Goal: Task Accomplishment & Management: Manage account settings

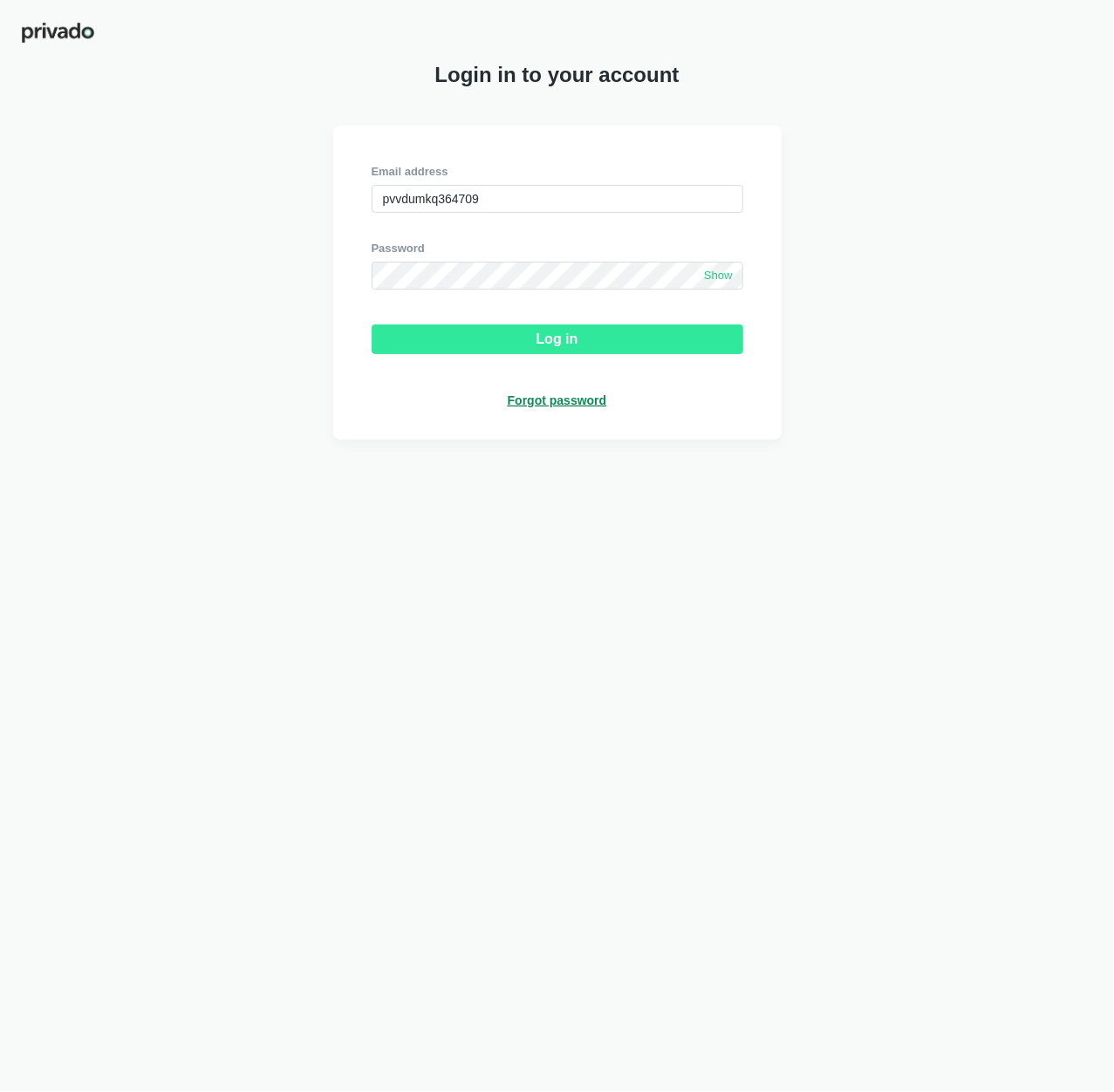
click at [562, 340] on div "Log in" at bounding box center [558, 339] width 42 height 16
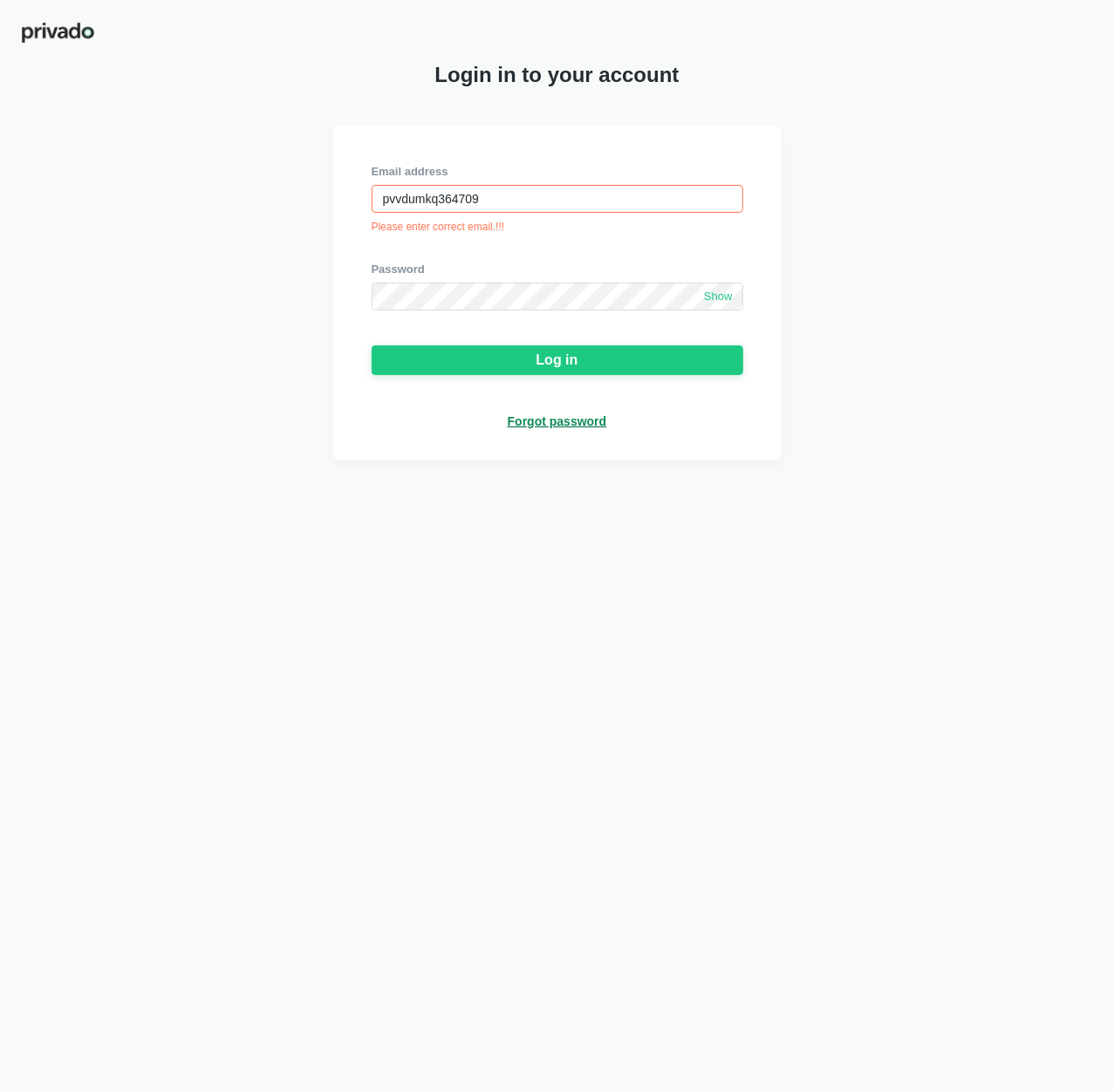
click at [521, 184] on div "Email address pvvdumkq364709 Please enter correct email.!!!" at bounding box center [557, 199] width 372 height 70
drag, startPoint x: 518, startPoint y: 197, endPoint x: 161, endPoint y: 198, distance: 357.0
click at [372, 198] on input "pvvdumkq364709" at bounding box center [557, 199] width 372 height 28
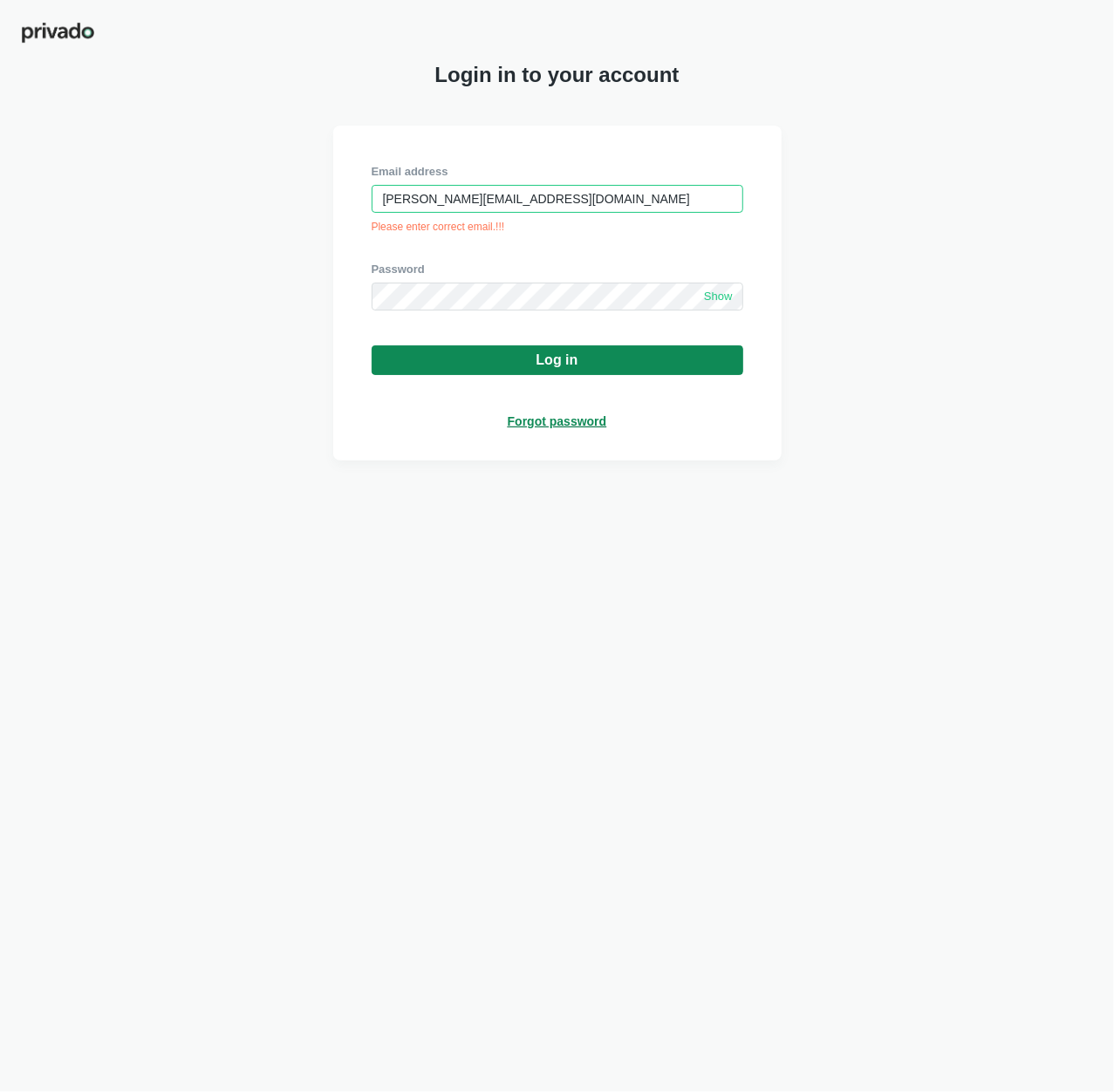
type input "[PERSON_NAME][EMAIL_ADDRESS][DOMAIN_NAME]"
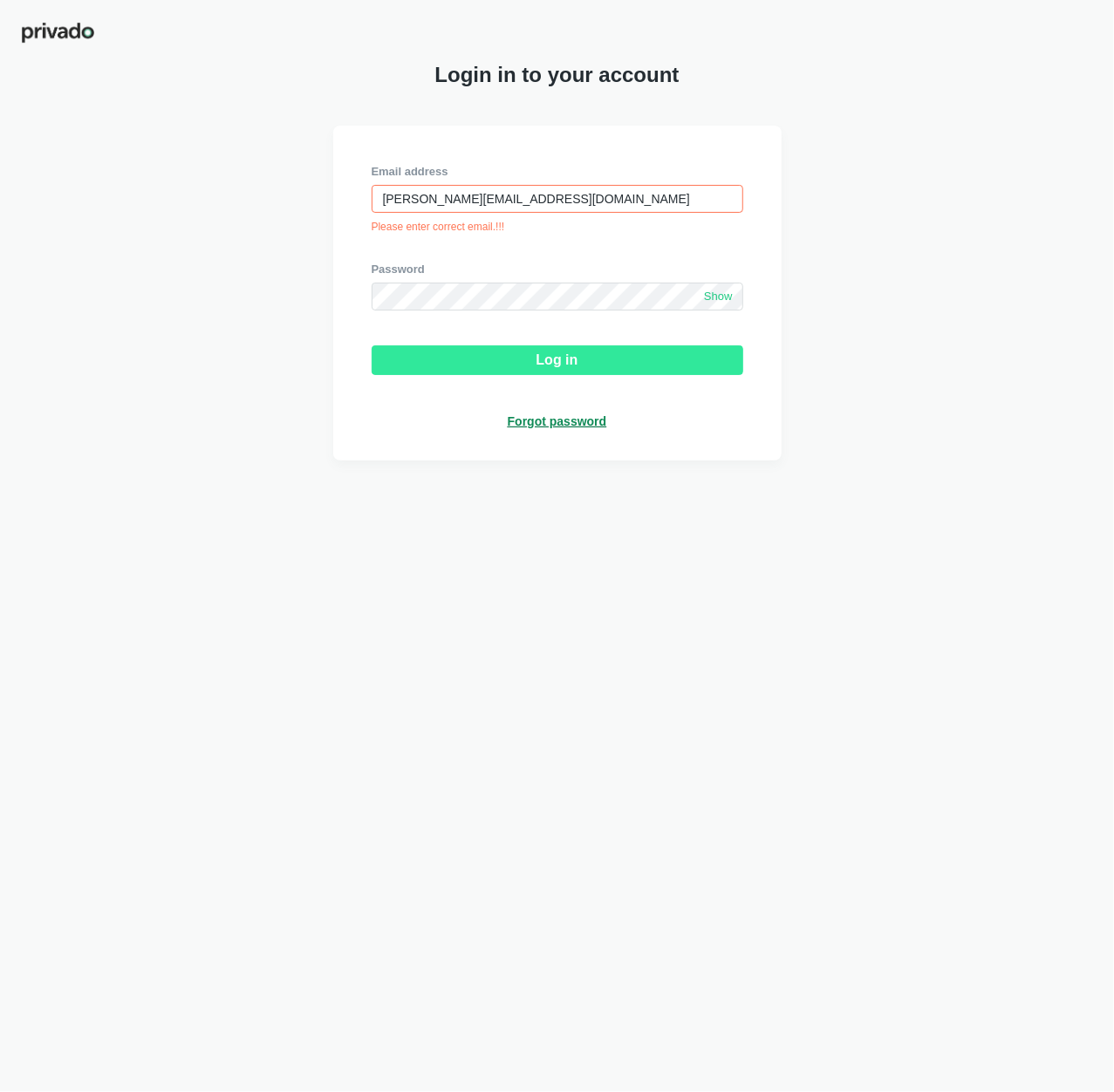
drag, startPoint x: 560, startPoint y: 375, endPoint x: 768, endPoint y: 491, distance: 238.2
click at [560, 374] on button "Log in" at bounding box center [557, 360] width 372 height 29
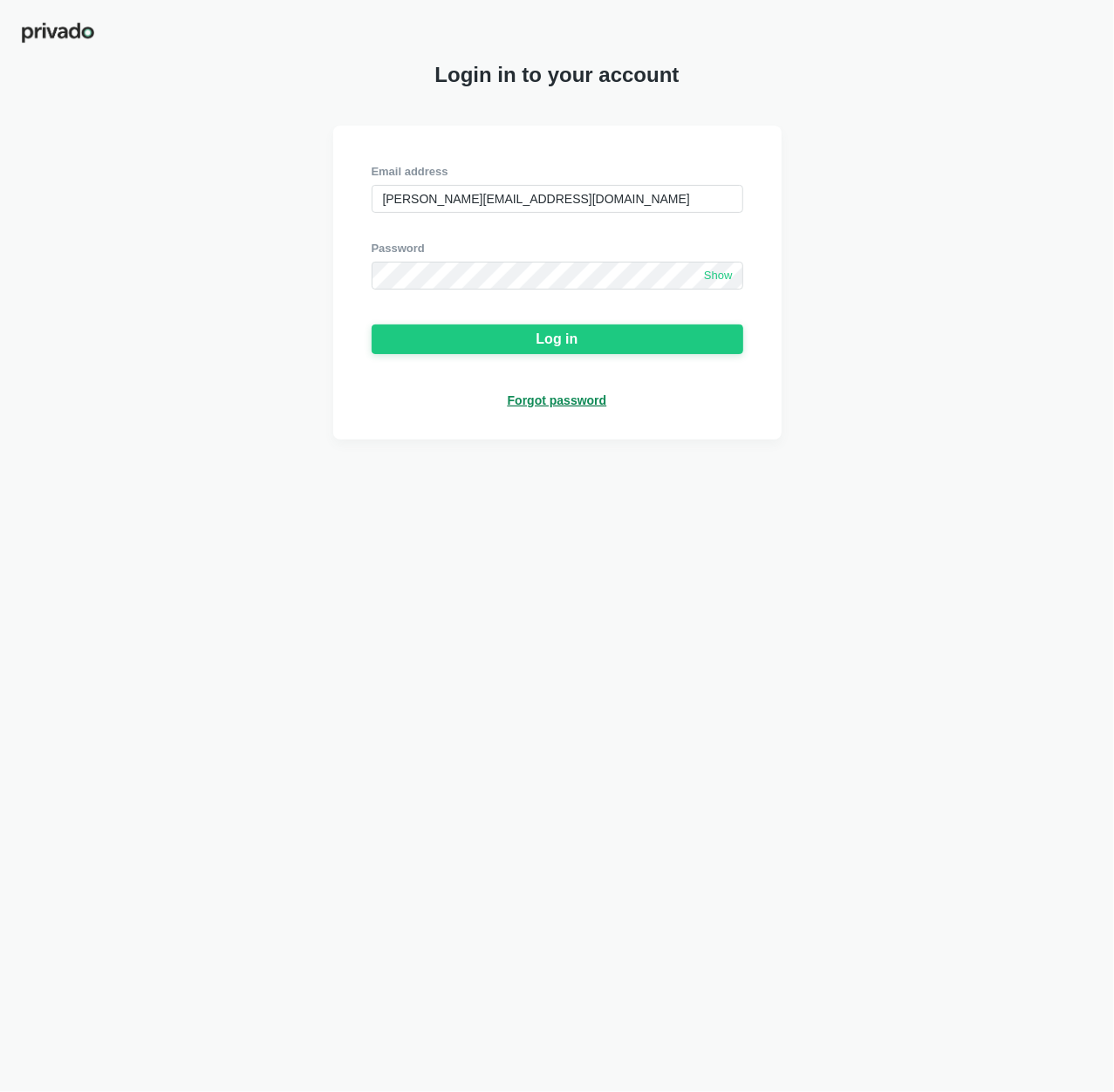
click at [721, 280] on span "Show" at bounding box center [718, 276] width 28 height 15
click at [541, 196] on input "[PERSON_NAME][EMAIL_ADDRESS][DOMAIN_NAME]" at bounding box center [557, 199] width 372 height 28
click at [530, 344] on button "Log in" at bounding box center [557, 340] width 372 height 29
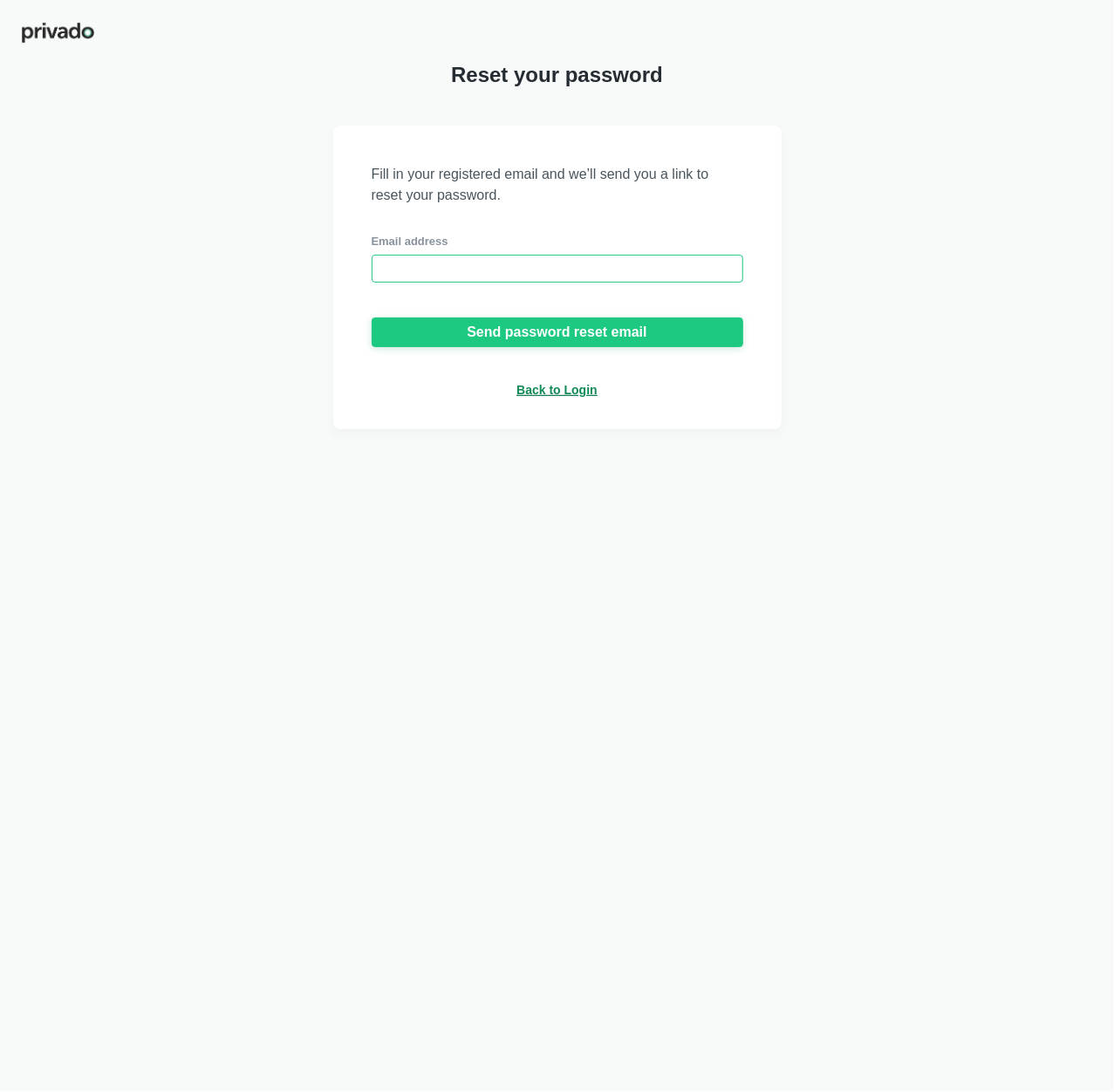
click at [416, 262] on input "email" at bounding box center [557, 269] width 372 height 28
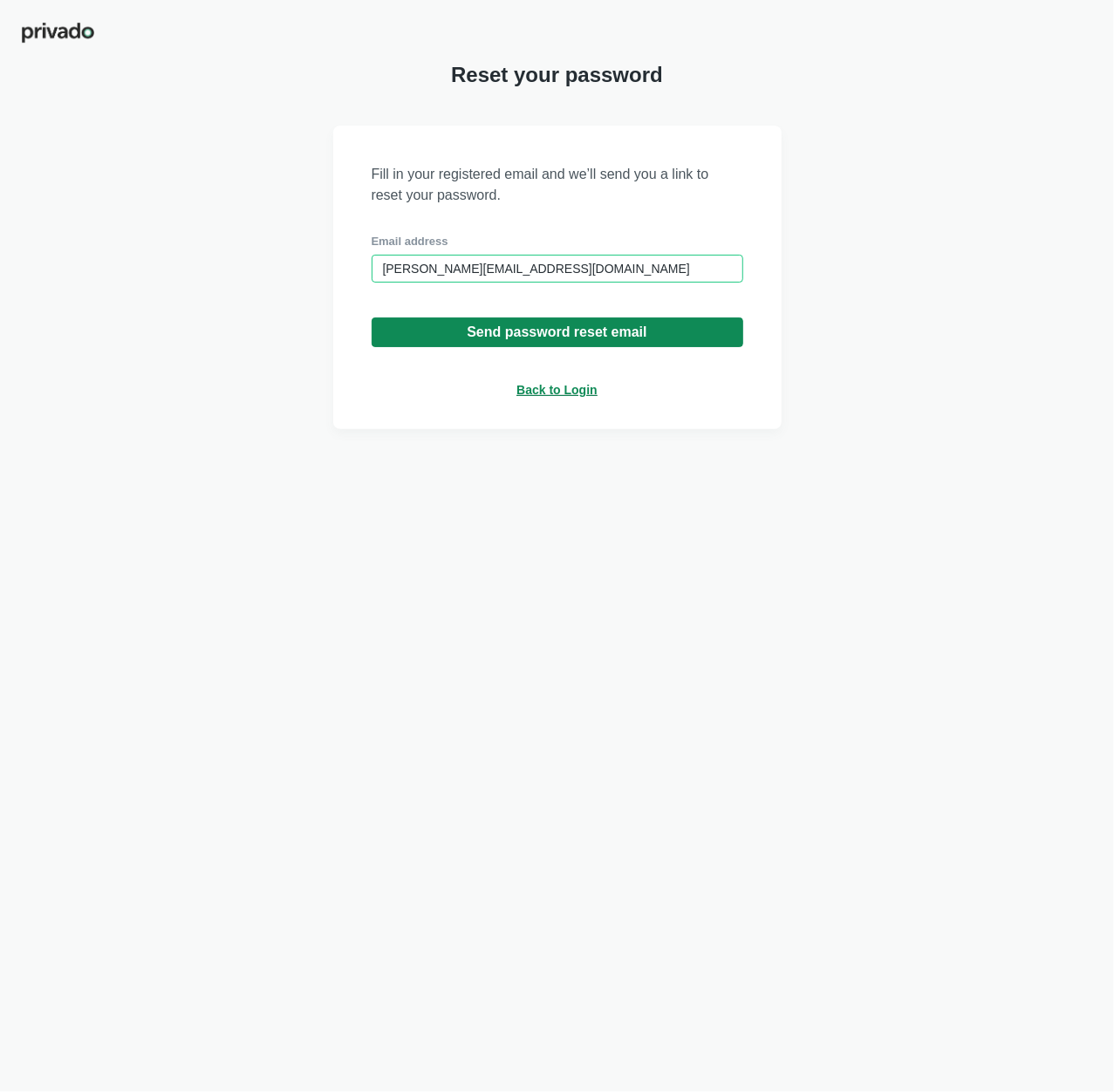
type input "[PERSON_NAME][EMAIL_ADDRESS][DOMAIN_NAME]"
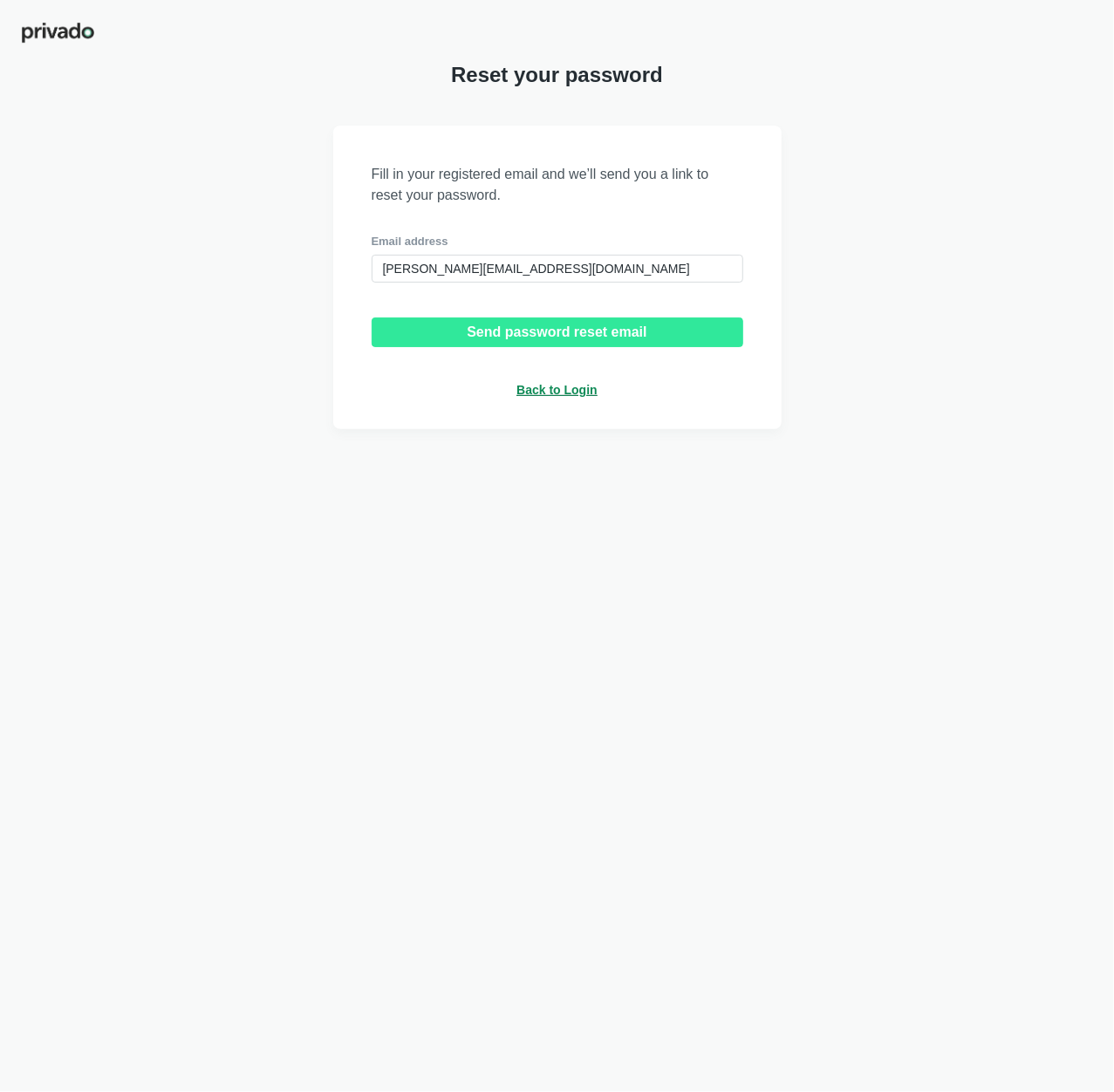
click at [596, 338] on div "Send password reset email" at bounding box center [557, 332] width 180 height 16
